Goal: Task Accomplishment & Management: Use online tool/utility

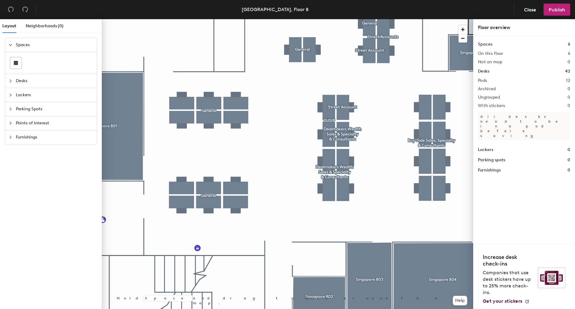
click at [379, 19] on div at bounding box center [288, 19] width 372 height 0
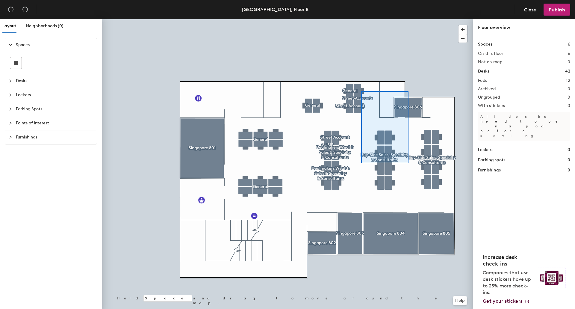
click at [378, 19] on div at bounding box center [288, 19] width 372 height 0
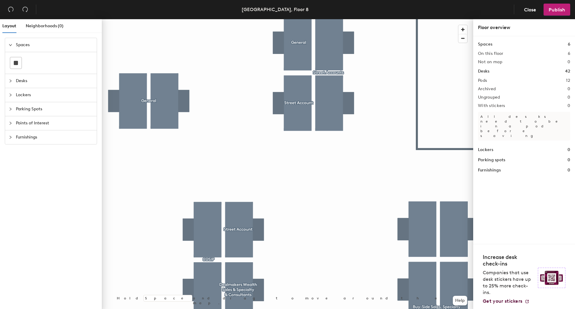
click at [358, 19] on div at bounding box center [288, 19] width 372 height 0
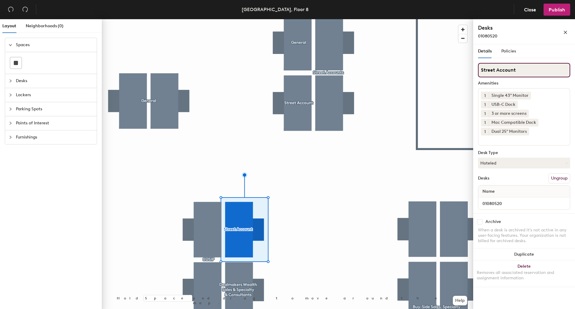
click at [515, 70] on input "Street Account" at bounding box center [524, 70] width 92 height 14
type input "S"
type input "General"
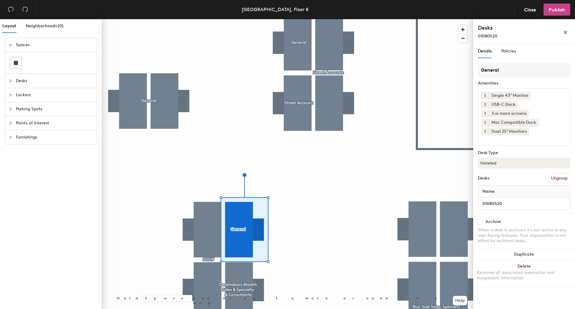
click at [553, 11] on span "Publish" at bounding box center [557, 10] width 16 height 6
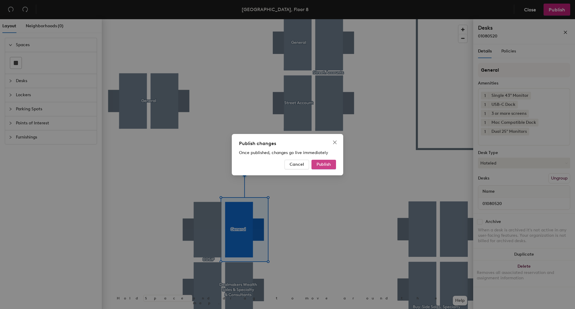
click at [320, 168] on button "Publish" at bounding box center [324, 165] width 25 height 10
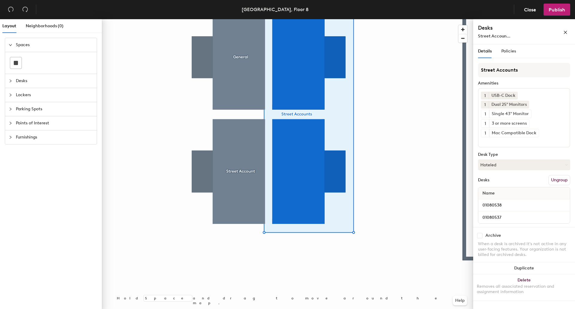
click at [557, 177] on button "Ungroup" at bounding box center [560, 180] width 22 height 10
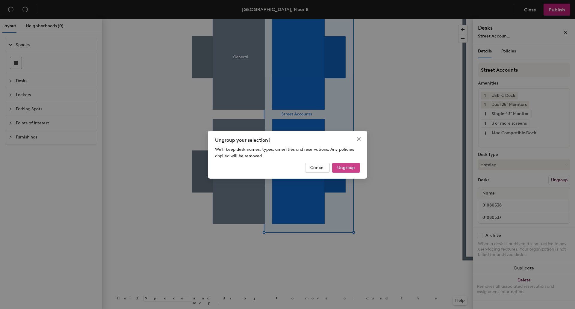
click at [345, 168] on span "Ungroup" at bounding box center [346, 167] width 18 height 5
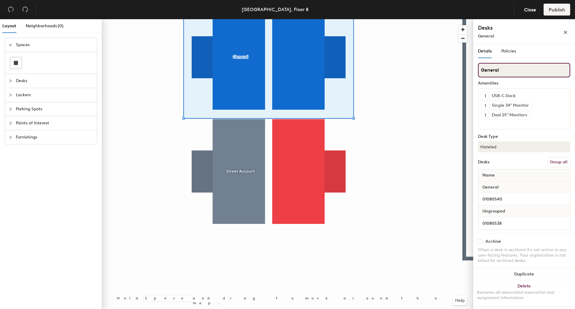
click at [511, 71] on input "General" at bounding box center [524, 70] width 92 height 14
click at [558, 157] on button "Group all" at bounding box center [559, 162] width 23 height 10
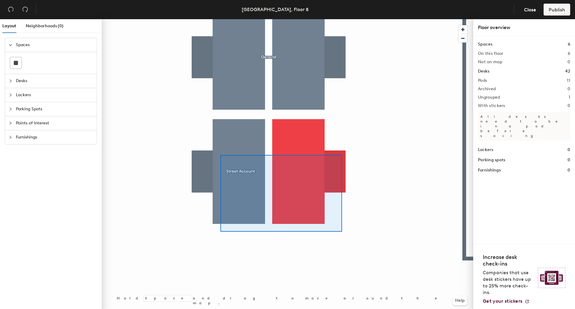
click at [221, 19] on div at bounding box center [288, 19] width 372 height 0
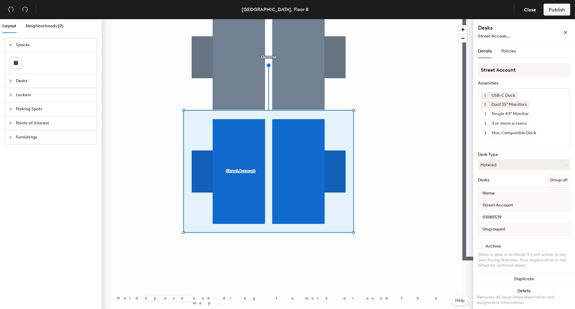
click at [553, 178] on button "Group all" at bounding box center [559, 180] width 23 height 10
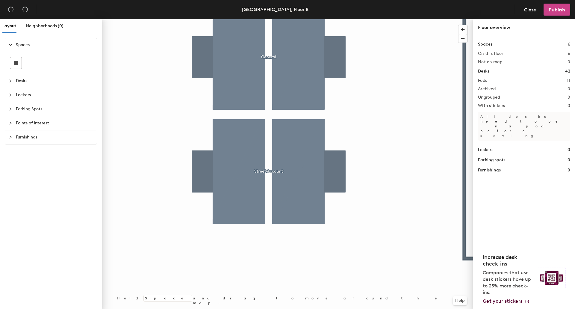
click at [552, 13] on button "Publish" at bounding box center [557, 10] width 27 height 12
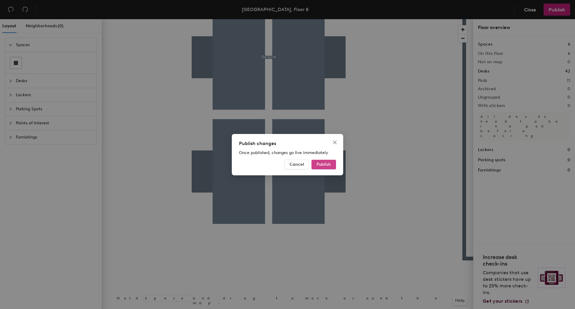
click at [322, 165] on span "Publish" at bounding box center [324, 164] width 14 height 5
